Goal: Task Accomplishment & Management: Use online tool/utility

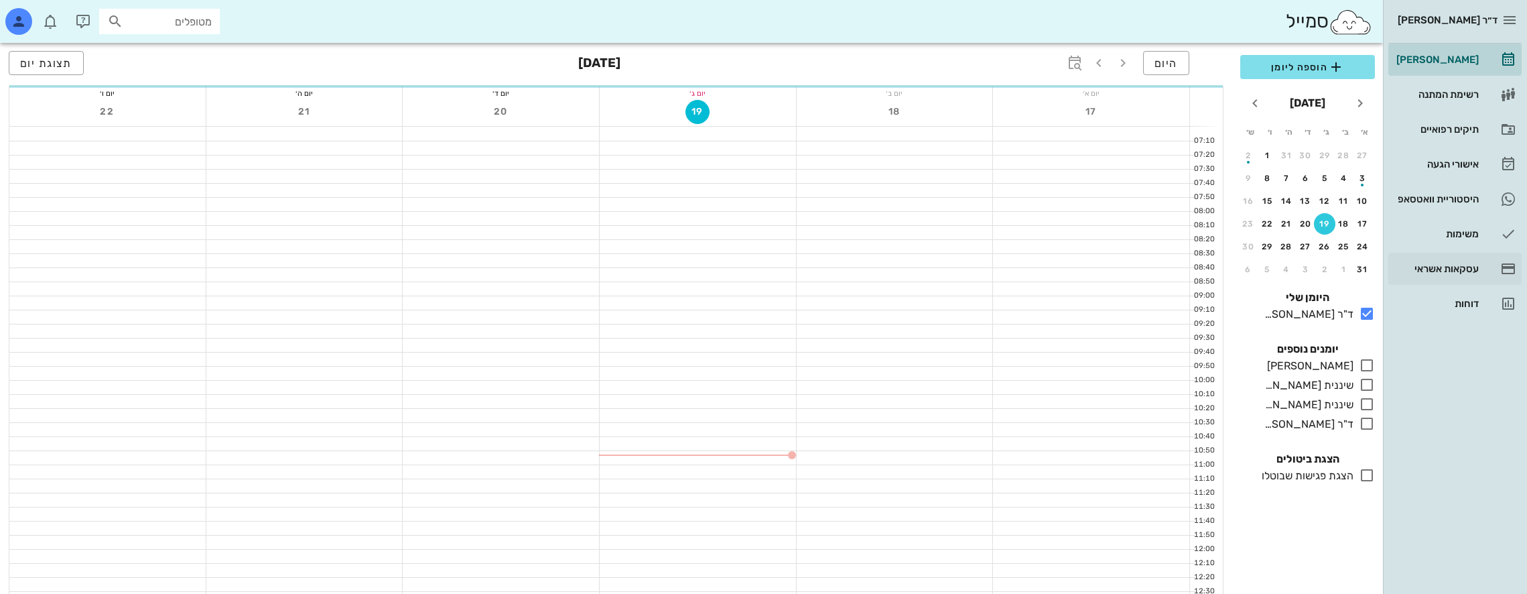
scroll to position [201, 0]
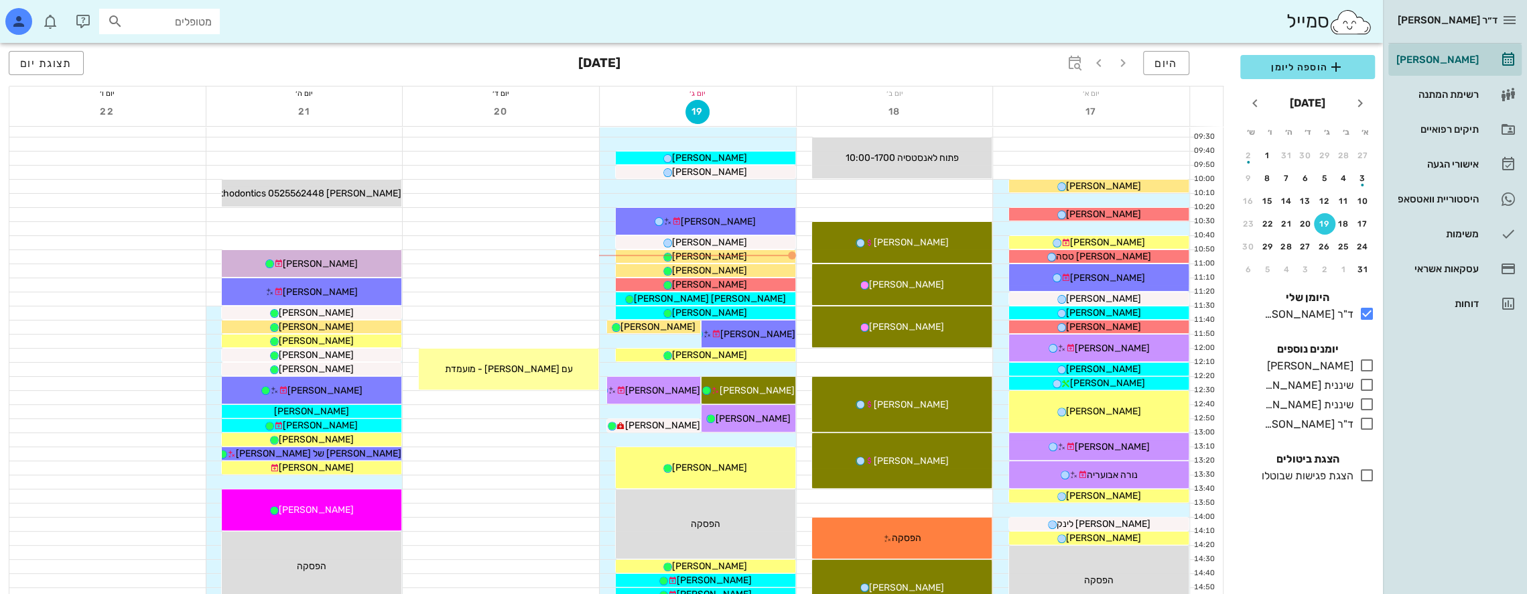
click at [1207, 66] on div "היום [DATE] תצוגת יום" at bounding box center [616, 64] width 1215 height 43
click at [172, 23] on input "מטופלים" at bounding box center [169, 21] width 86 height 17
type input "שם טוב"
click at [188, 60] on div "0545571589" at bounding box center [135, 63] width 147 height 11
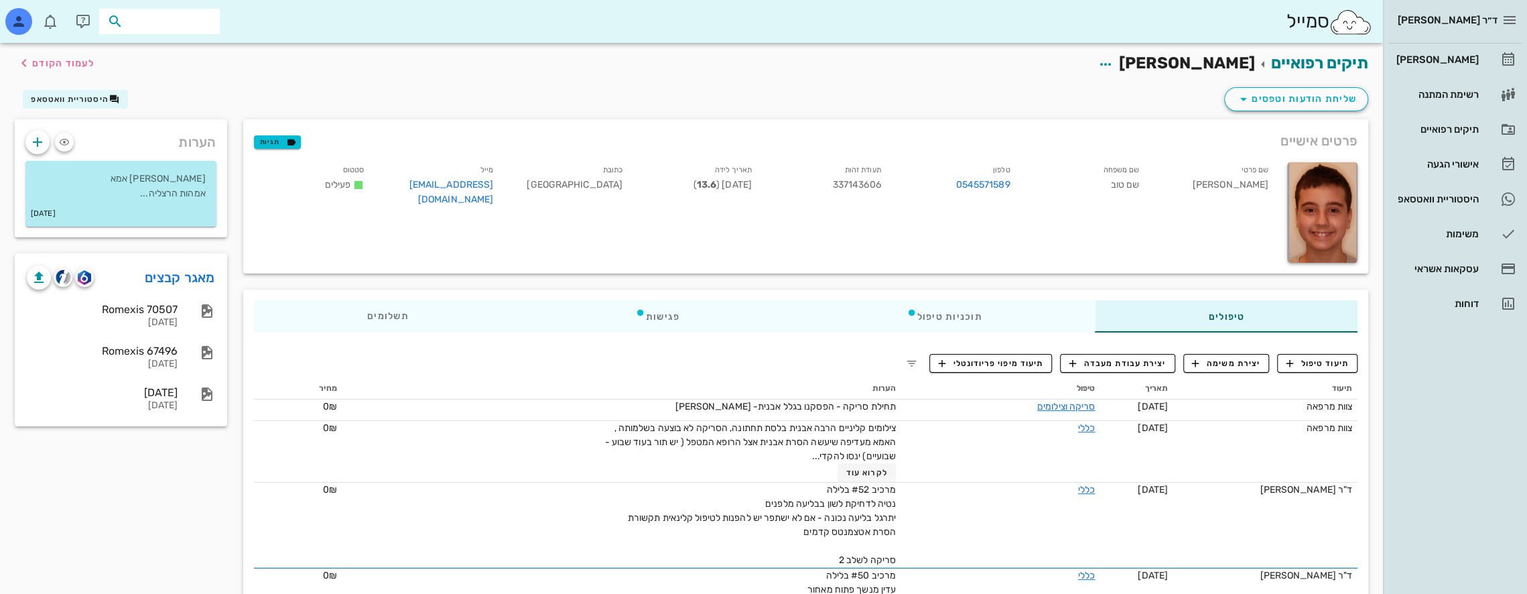
click at [198, 25] on input "text" at bounding box center [169, 21] width 86 height 17
type input "[PERSON_NAME]"
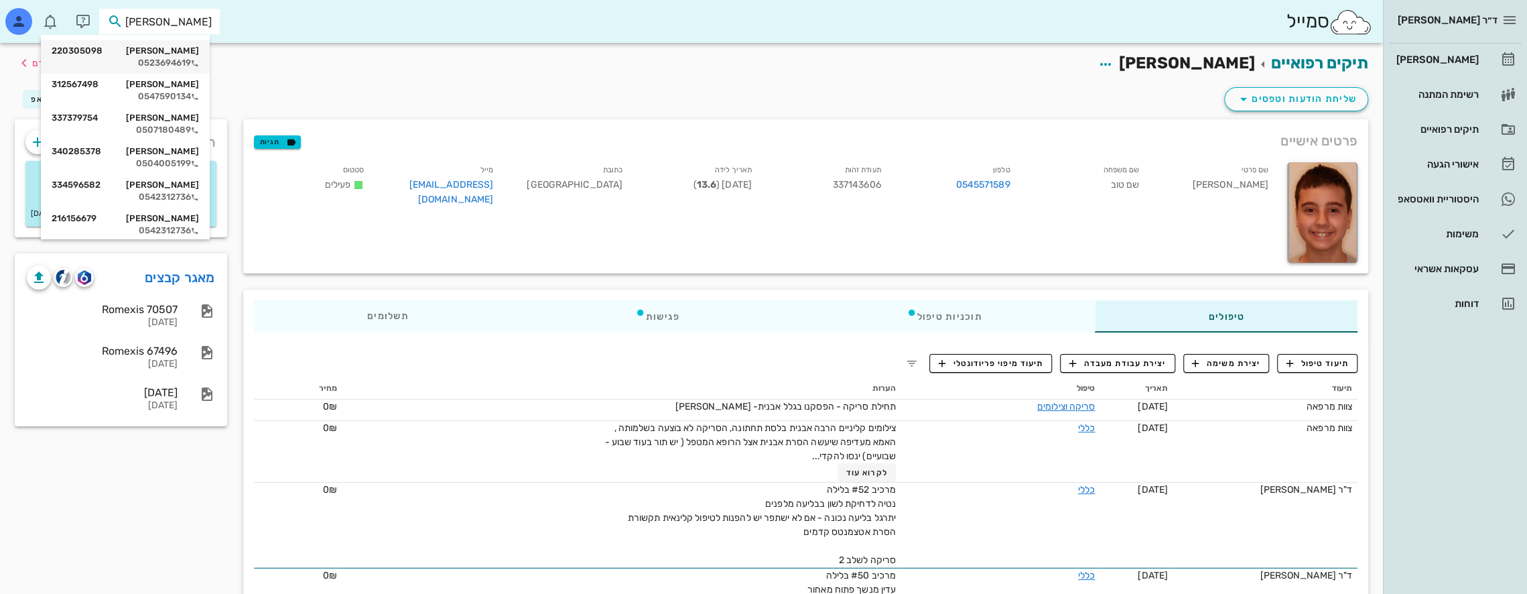
click at [198, 51] on div "[PERSON_NAME] 220305098" at bounding box center [125, 51] width 147 height 11
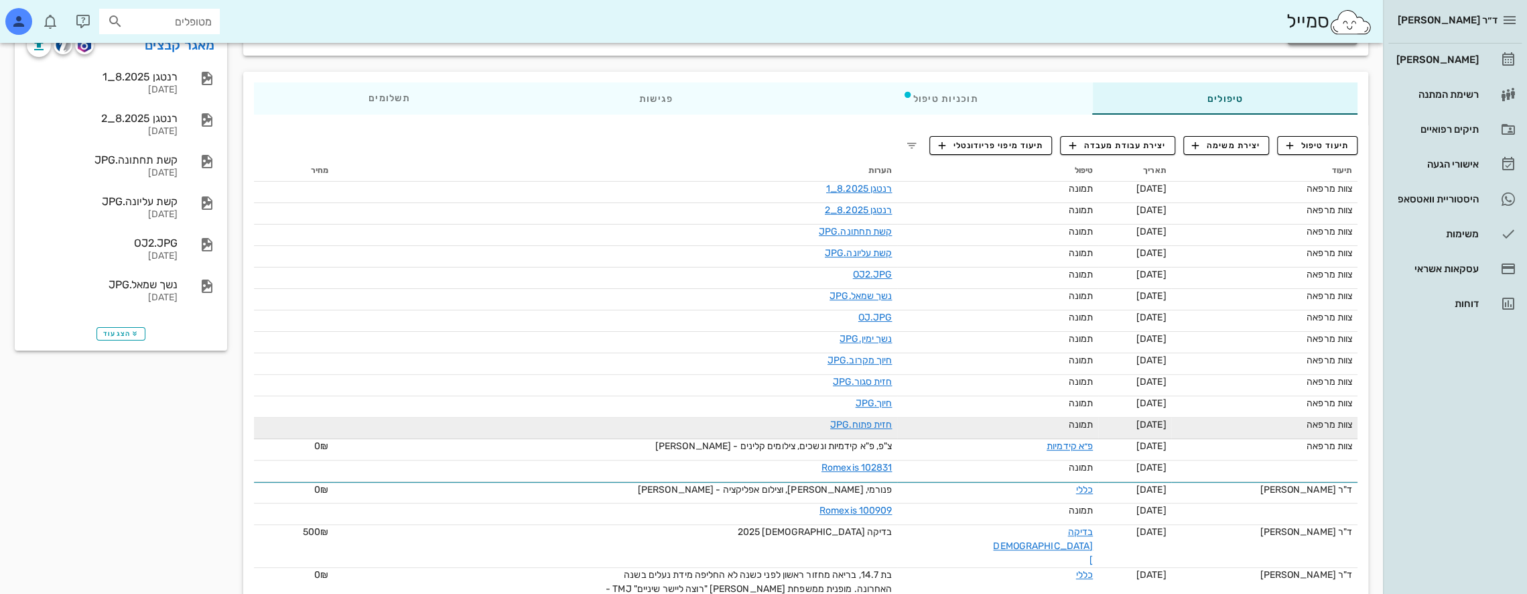
scroll to position [285, 0]
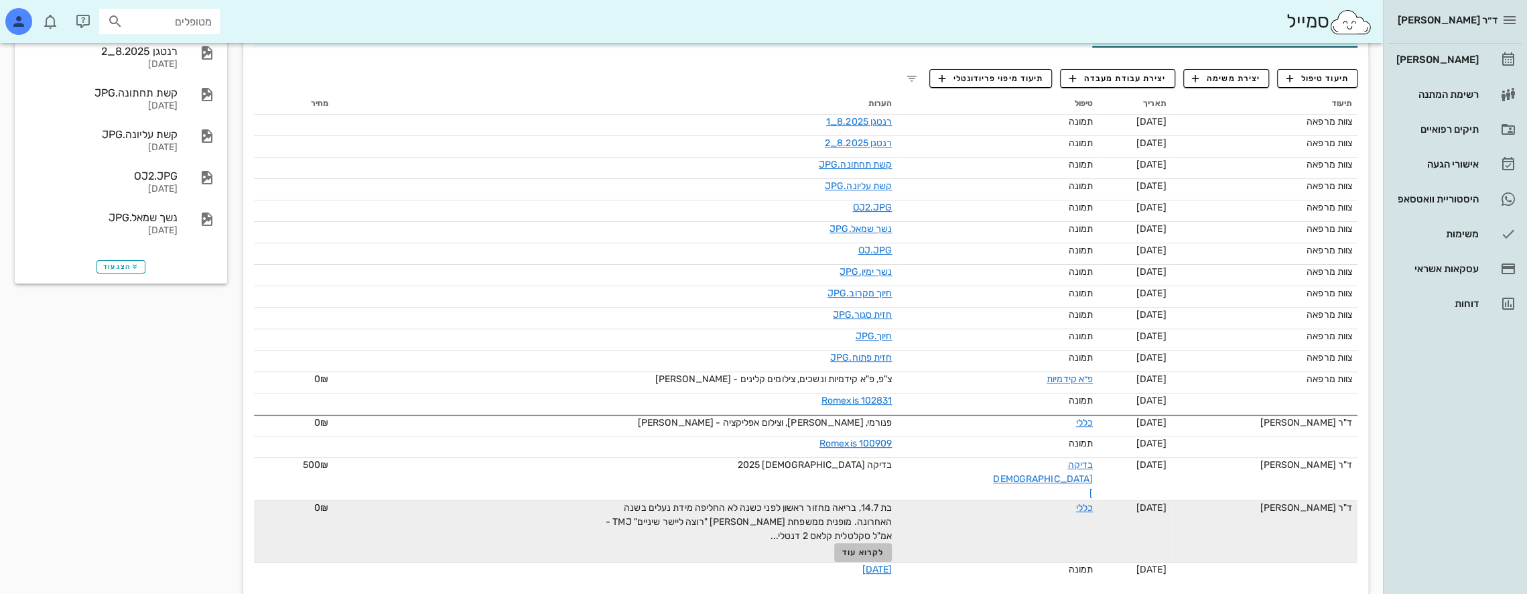
click at [884, 547] on span "לקרוא עוד" at bounding box center [863, 551] width 42 height 9
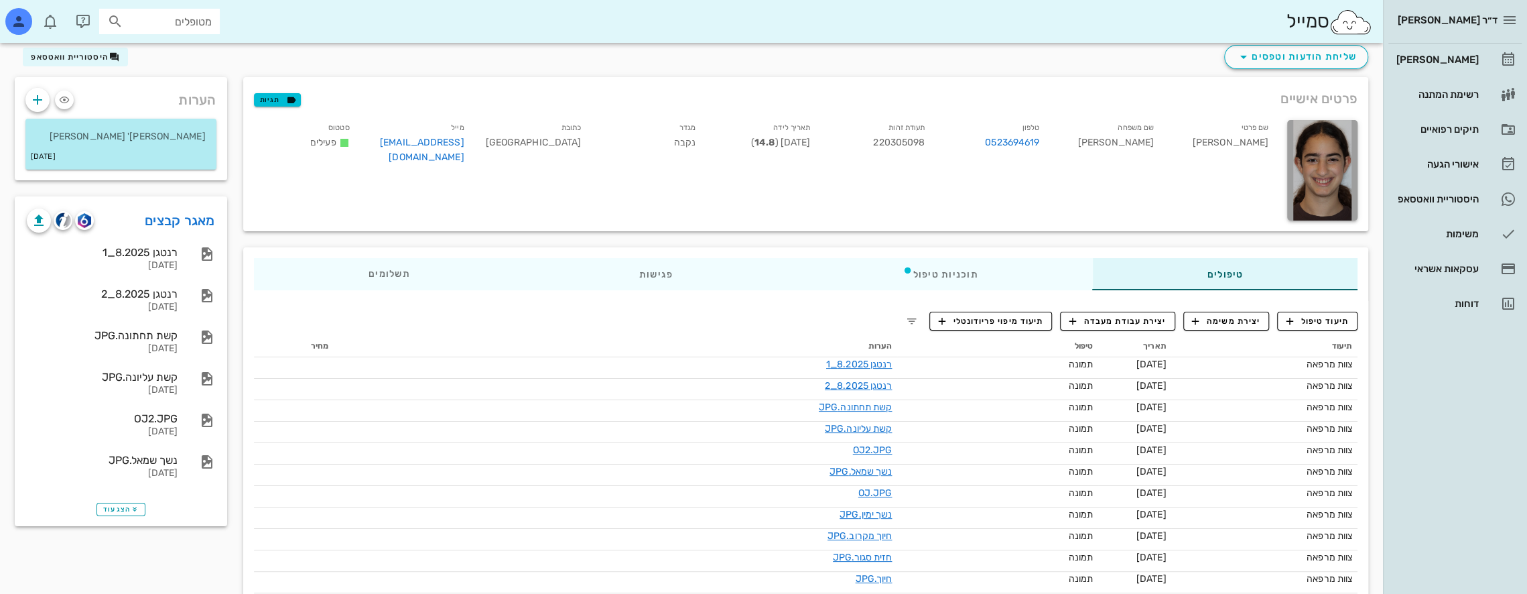
scroll to position [0, 0]
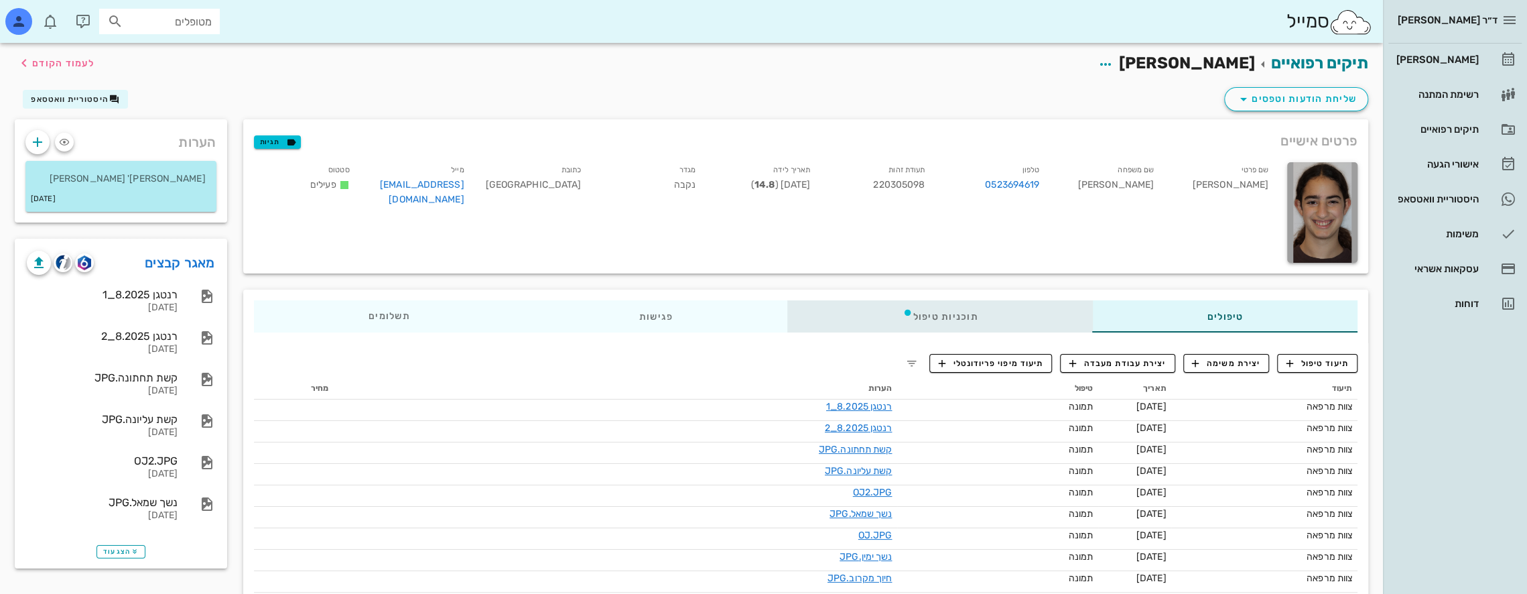
click at [958, 320] on div "תוכניות טיפול" at bounding box center [939, 316] width 305 height 32
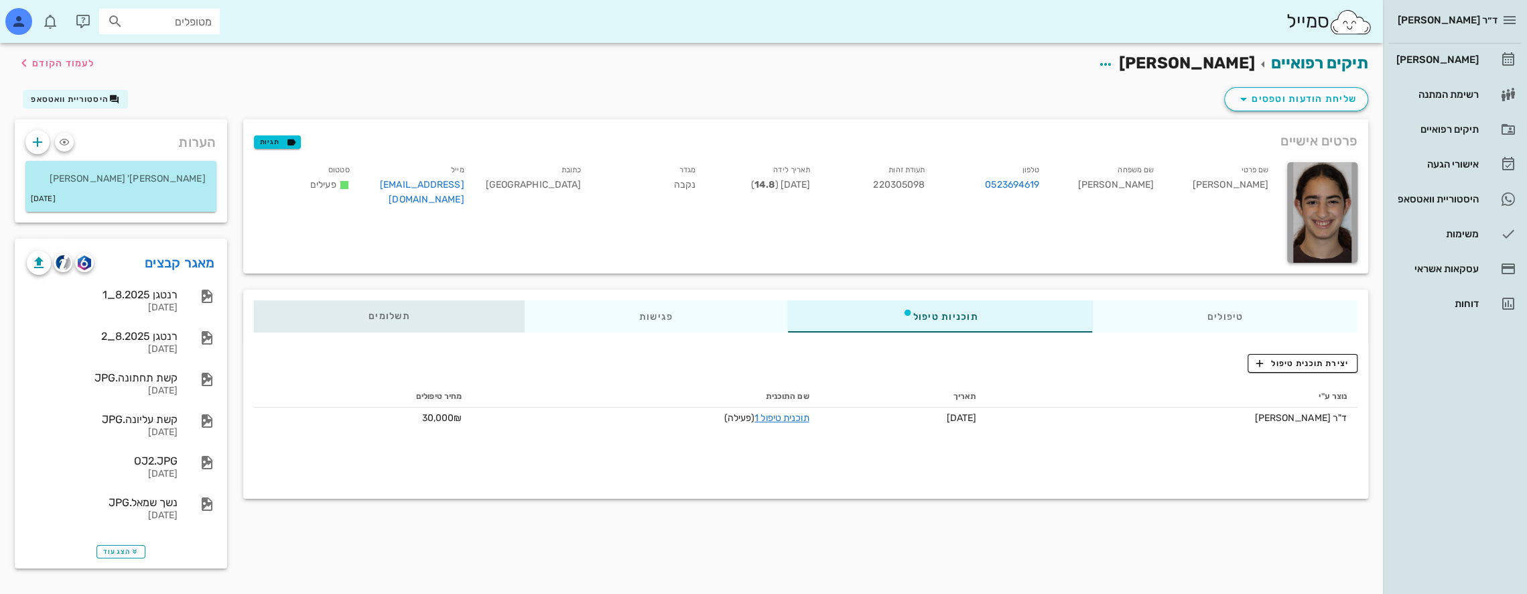
click at [423, 316] on div "תשלומים 0₪" at bounding box center [389, 316] width 271 height 32
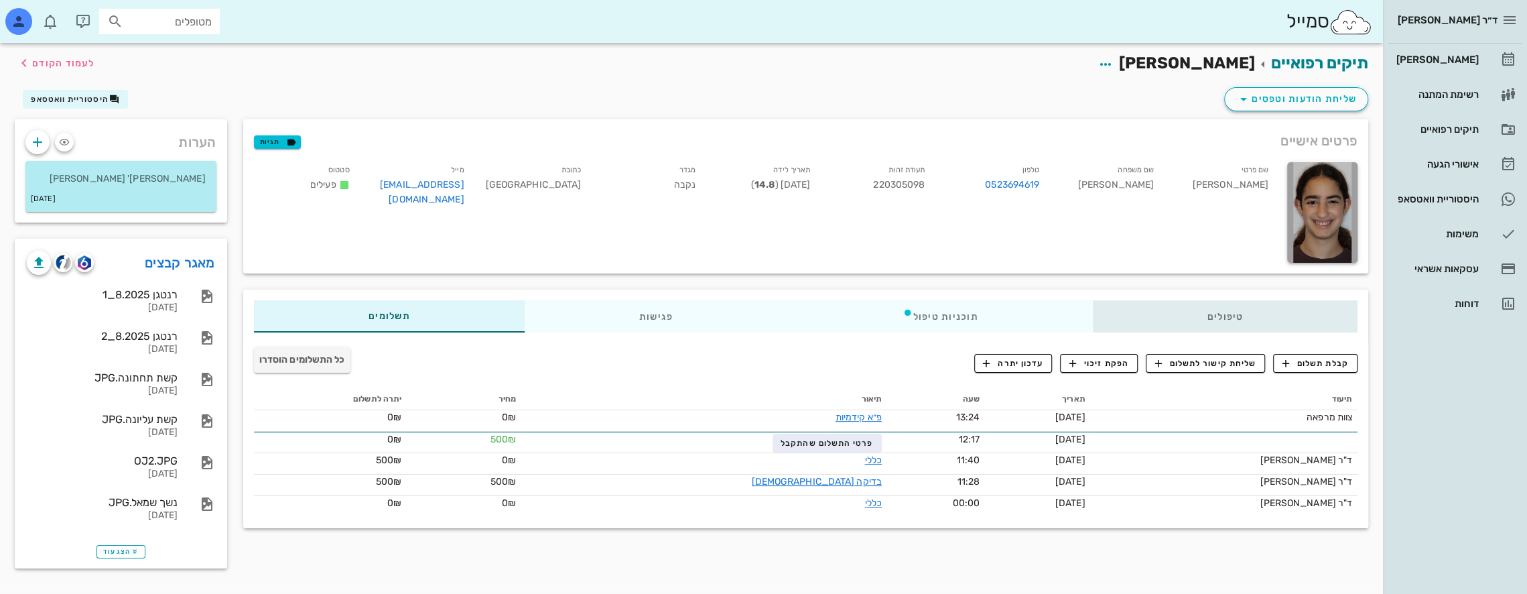
click at [1258, 312] on div "טיפולים" at bounding box center [1224, 316] width 265 height 32
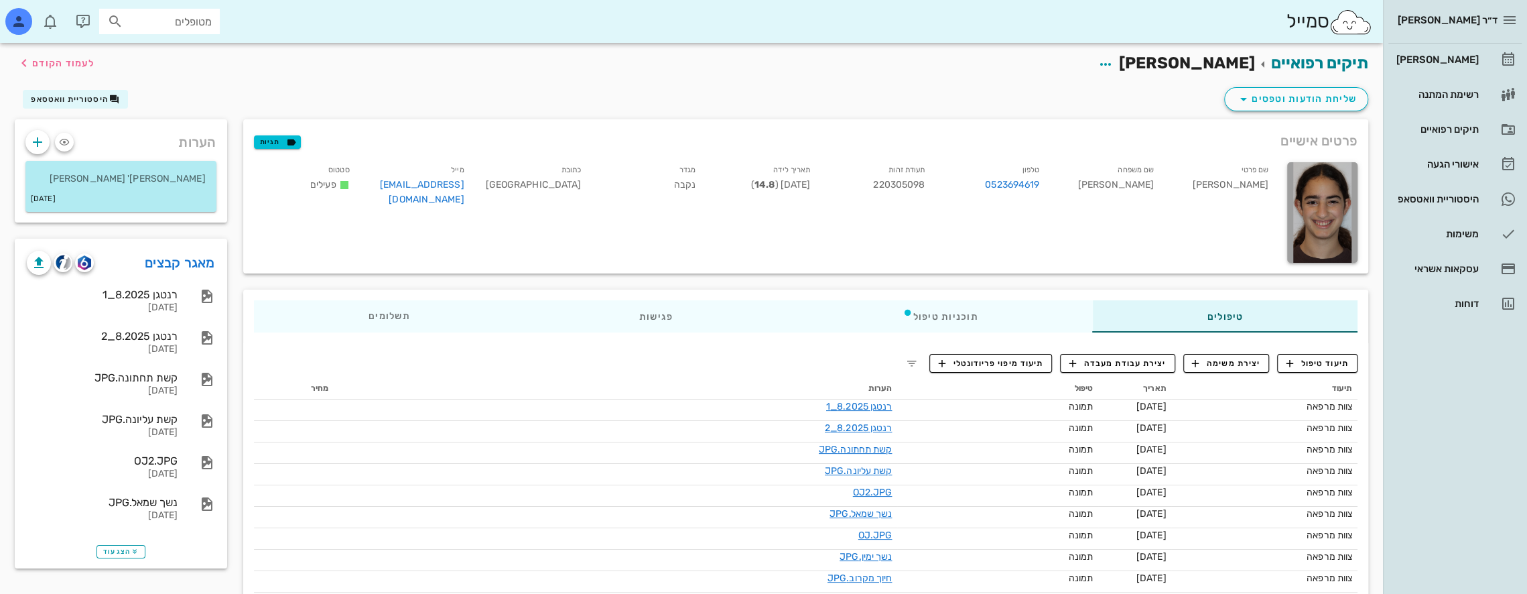
click at [201, 16] on input "מטופלים" at bounding box center [169, 21] width 86 height 17
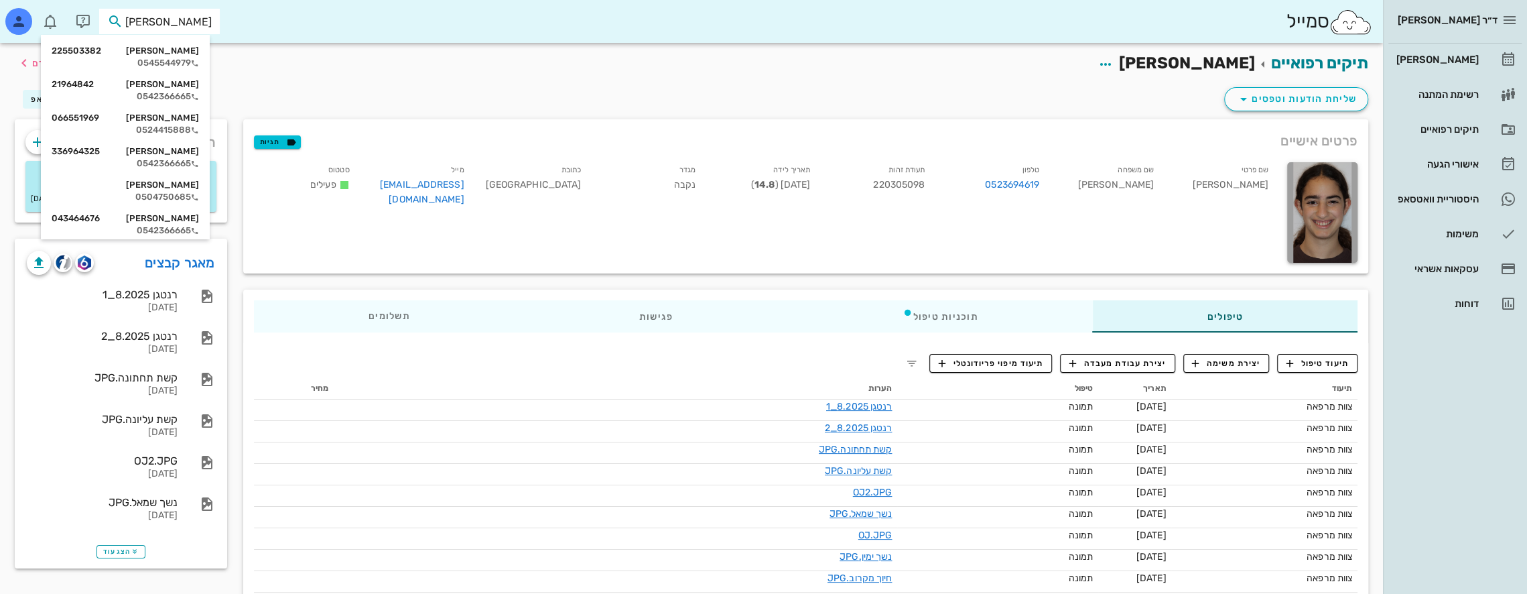
type input "[PERSON_NAME] ר"
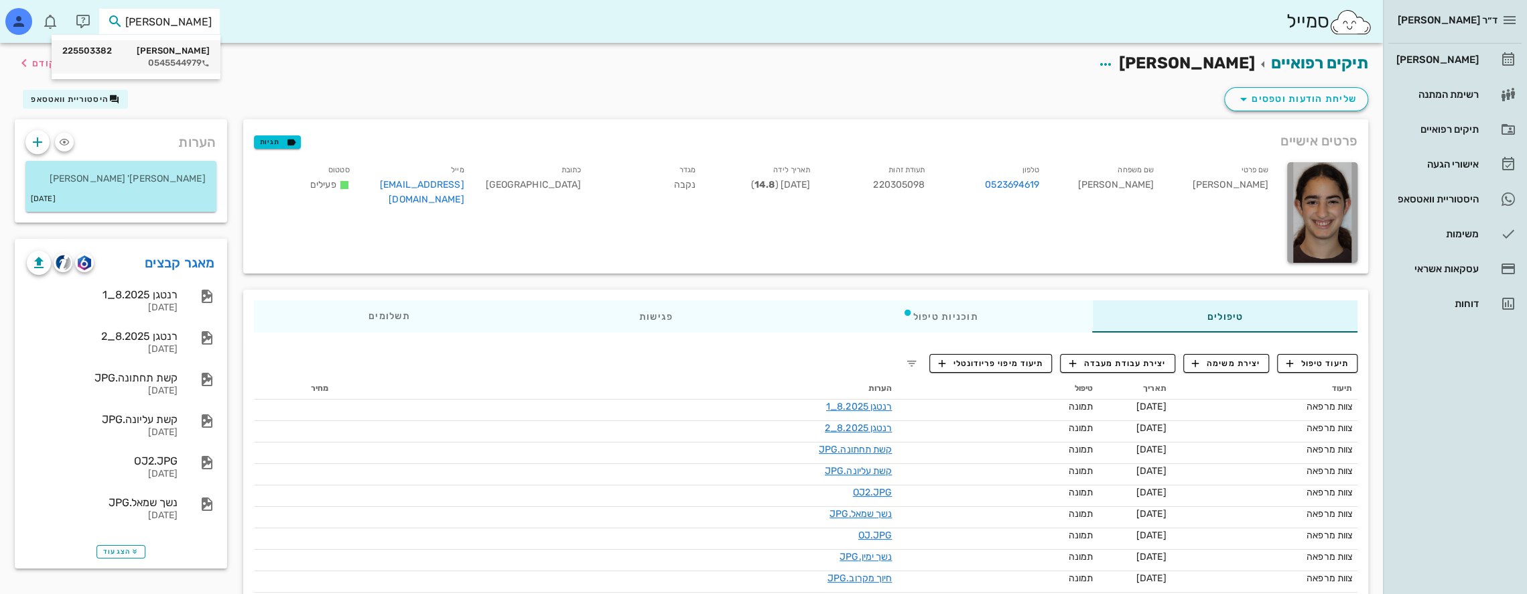
click at [195, 54] on div "[PERSON_NAME] 225503382" at bounding box center [135, 51] width 147 height 11
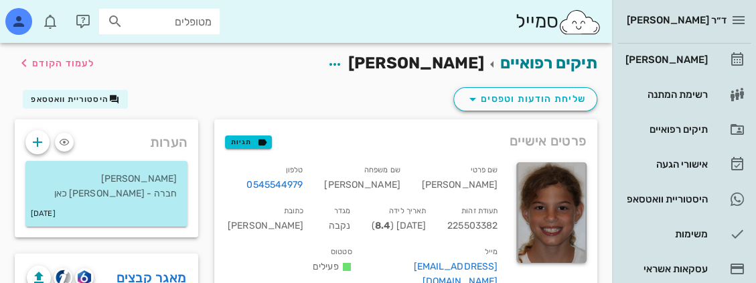
click at [249, 17] on div "סמייל מטופלים" at bounding box center [306, 21] width 612 height 43
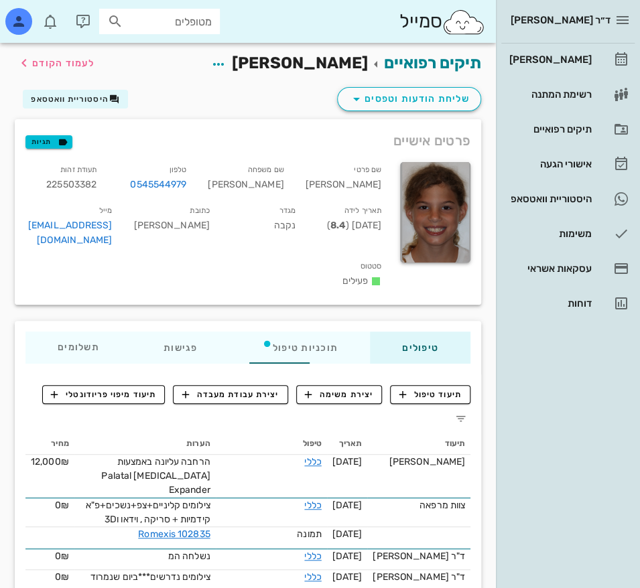
click at [545, 364] on div "ד״ר [PERSON_NAME] [PERSON_NAME] רשימת המתנה תיקים רפואיים אישורי הגעה היסטוריית…" at bounding box center [568, 294] width 144 height 588
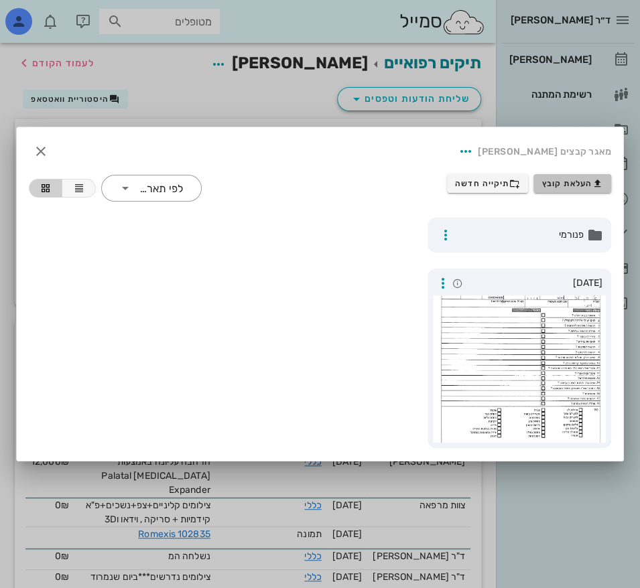
click at [562, 184] on span "העלאת קובץ" at bounding box center [572, 183] width 61 height 11
click at [498, 180] on span "תיקייה חדשה" at bounding box center [487, 183] width 65 height 11
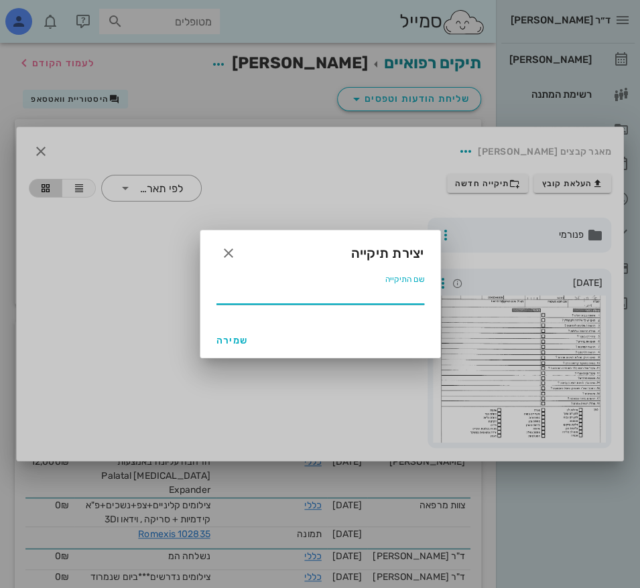
click at [393, 295] on input "שם התיקייה" at bounding box center [320, 293] width 208 height 21
type input "08 2025"
click at [243, 340] on span "שמירה" at bounding box center [232, 340] width 32 height 11
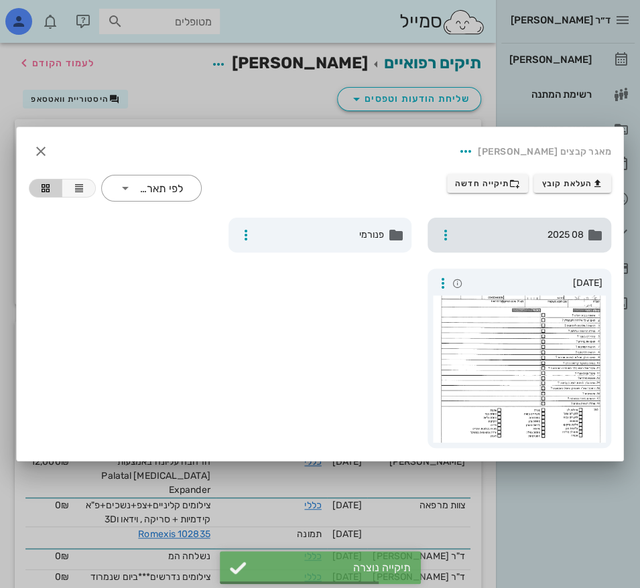
click at [545, 240] on span "08 2025" at bounding box center [521, 235] width 126 height 15
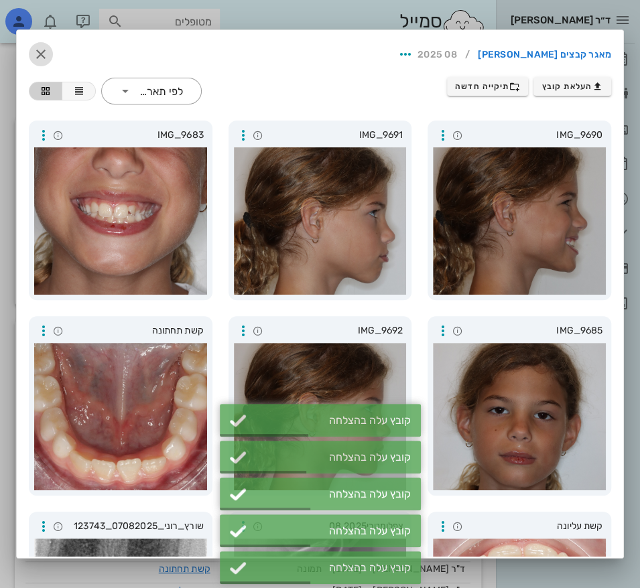
click at [49, 53] on icon "button" at bounding box center [41, 54] width 16 height 16
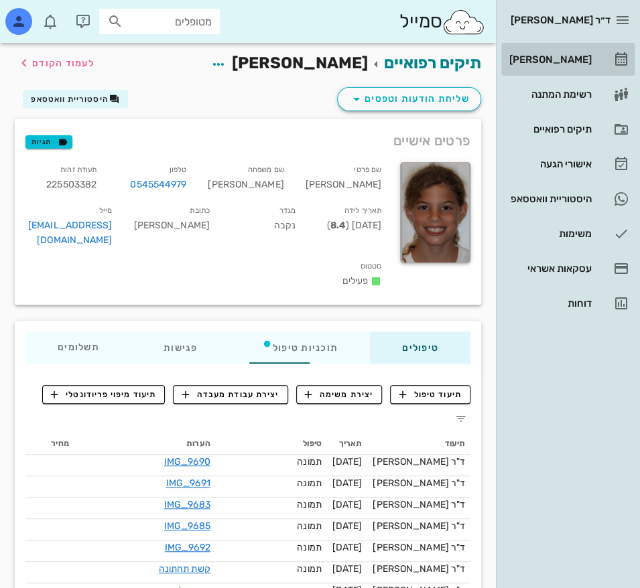
click at [579, 50] on div "[PERSON_NAME]" at bounding box center [548, 59] width 85 height 21
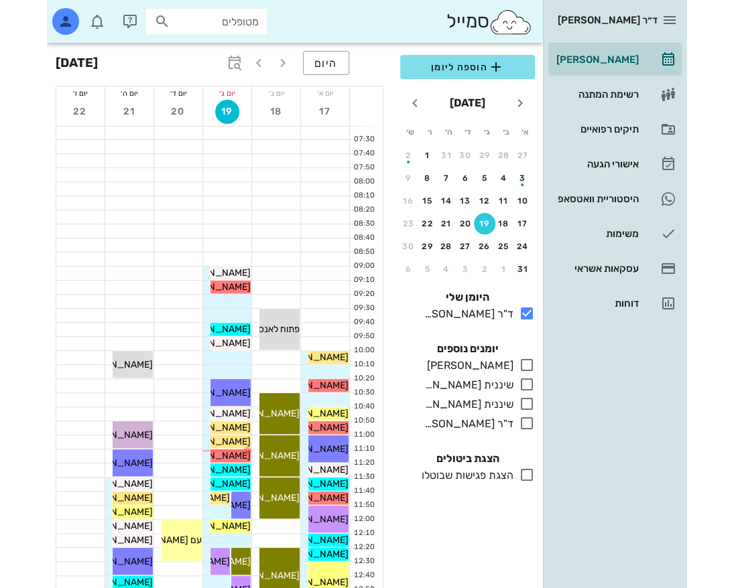
scroll to position [67, 0]
